Goal: Information Seeking & Learning: Learn about a topic

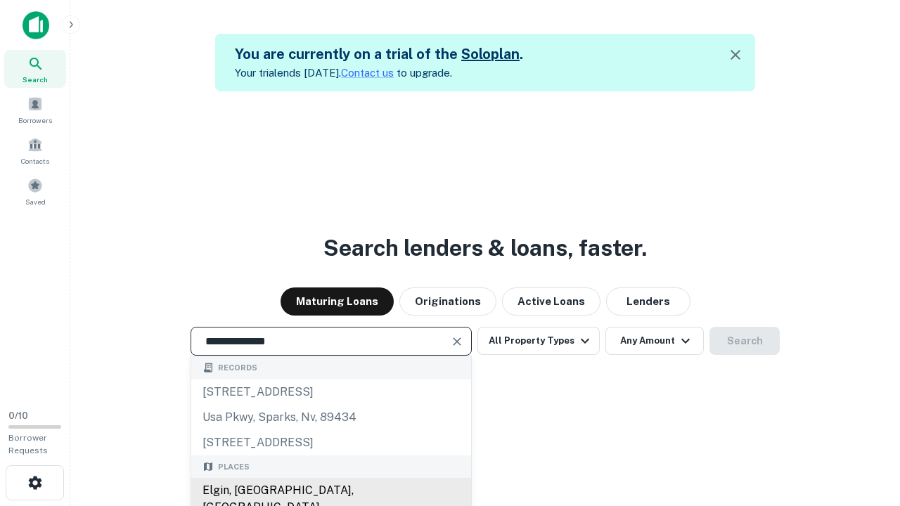
click at [330, 491] on div "Elgin, [GEOGRAPHIC_DATA], [GEOGRAPHIC_DATA]" at bounding box center [331, 499] width 280 height 42
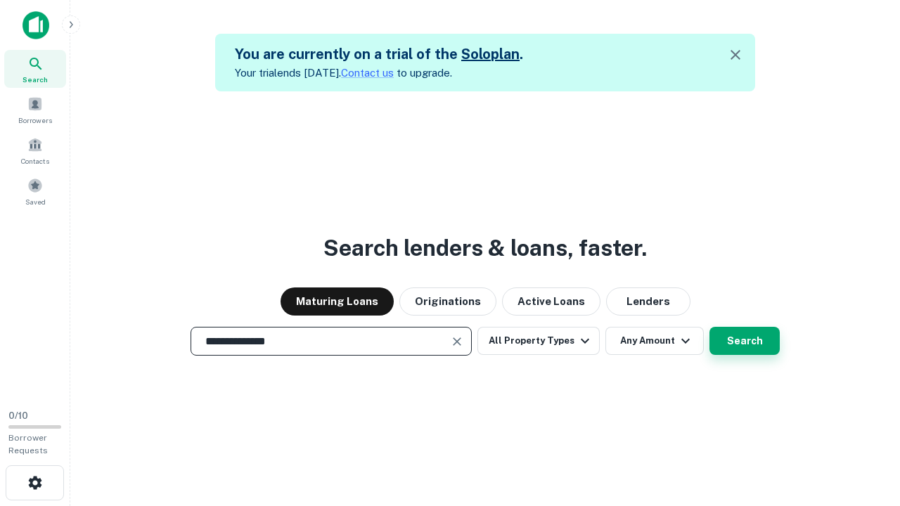
type input "**********"
click at [744, 341] on button "Search" at bounding box center [744, 341] width 70 height 28
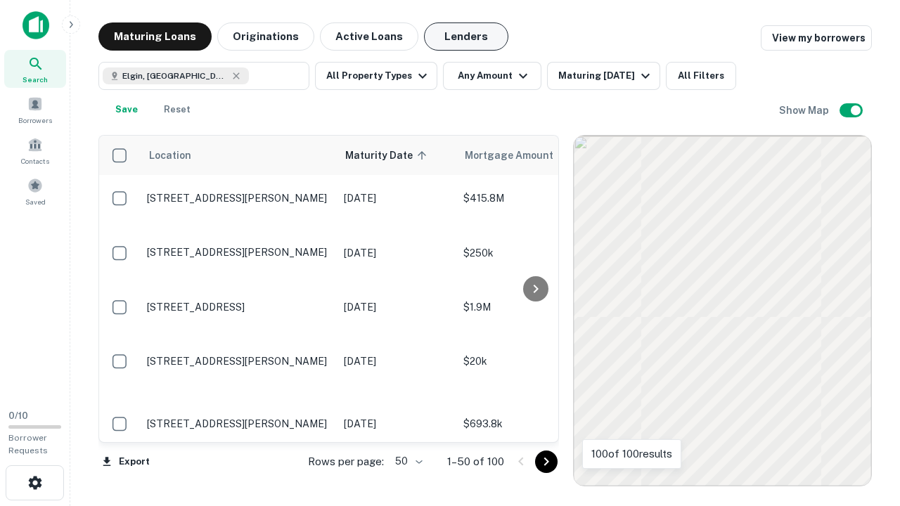
click at [466, 37] on button "Lenders" at bounding box center [466, 36] width 84 height 28
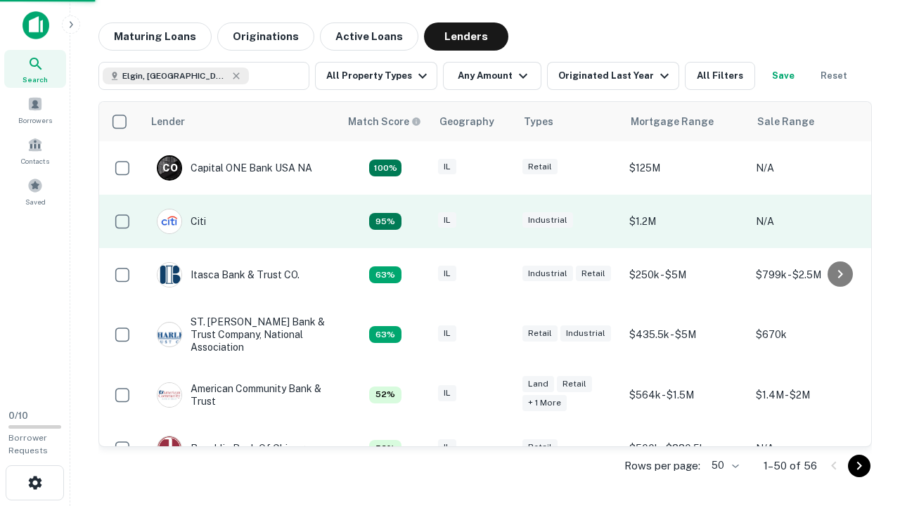
click at [499, 221] on div "IL" at bounding box center [473, 221] width 70 height 19
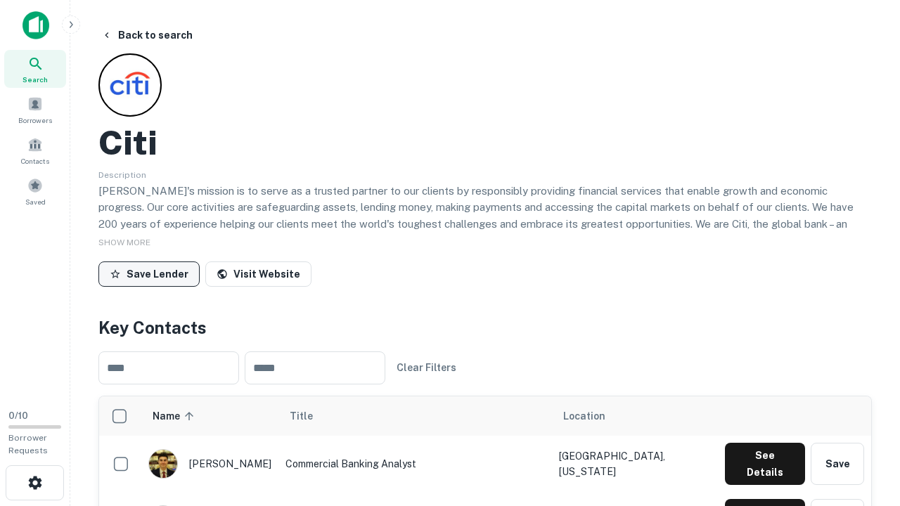
click at [149, 273] on button "Save Lender" at bounding box center [148, 274] width 101 height 25
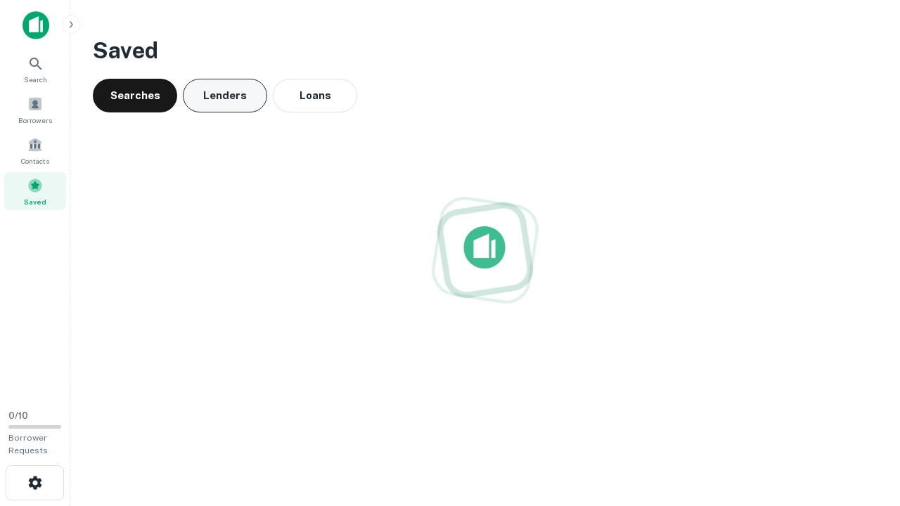
click at [225, 96] on button "Lenders" at bounding box center [225, 96] width 84 height 34
